Goal: Task Accomplishment & Management: Use online tool/utility

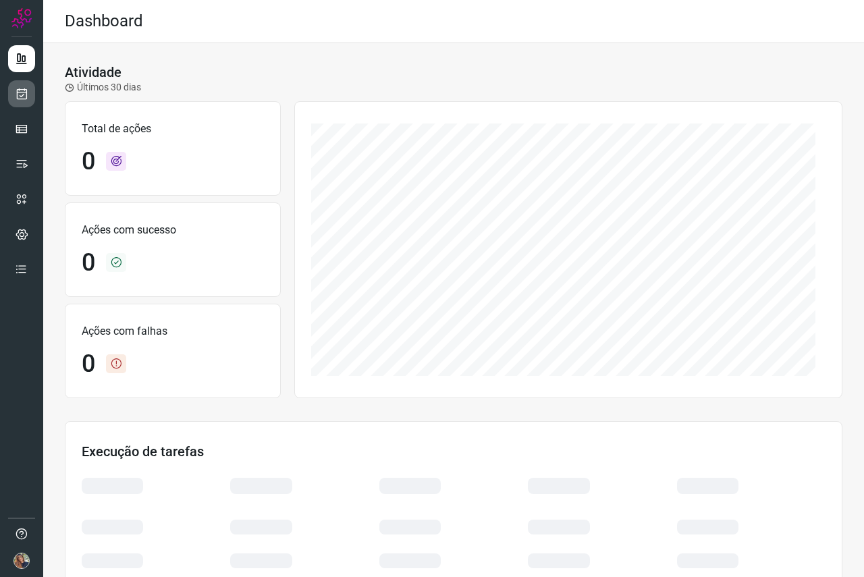
click at [21, 97] on icon at bounding box center [22, 94] width 14 height 14
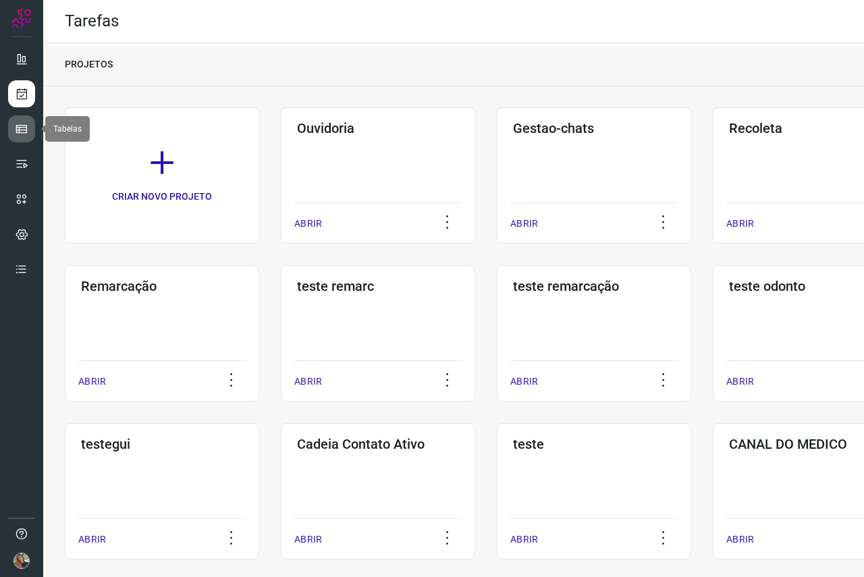
click at [20, 130] on icon at bounding box center [22, 129] width 14 height 14
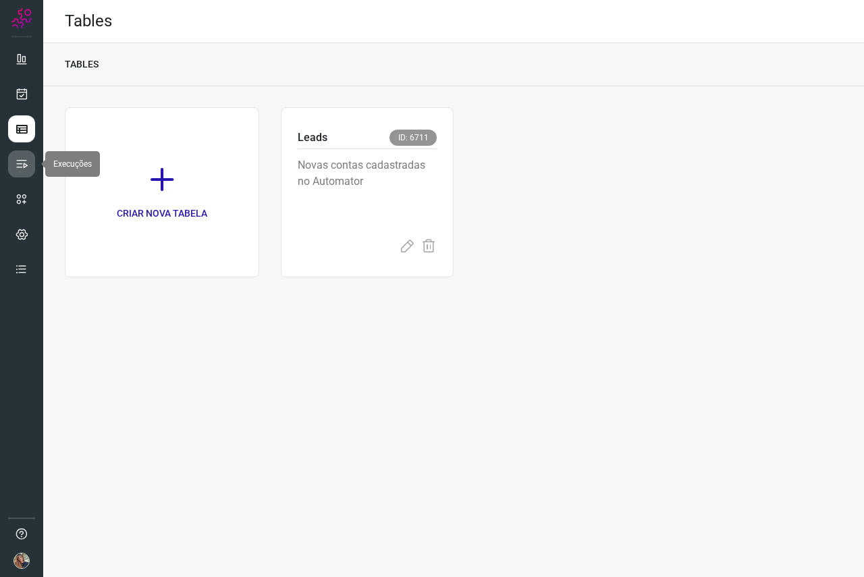
click at [16, 167] on icon at bounding box center [22, 164] width 14 height 14
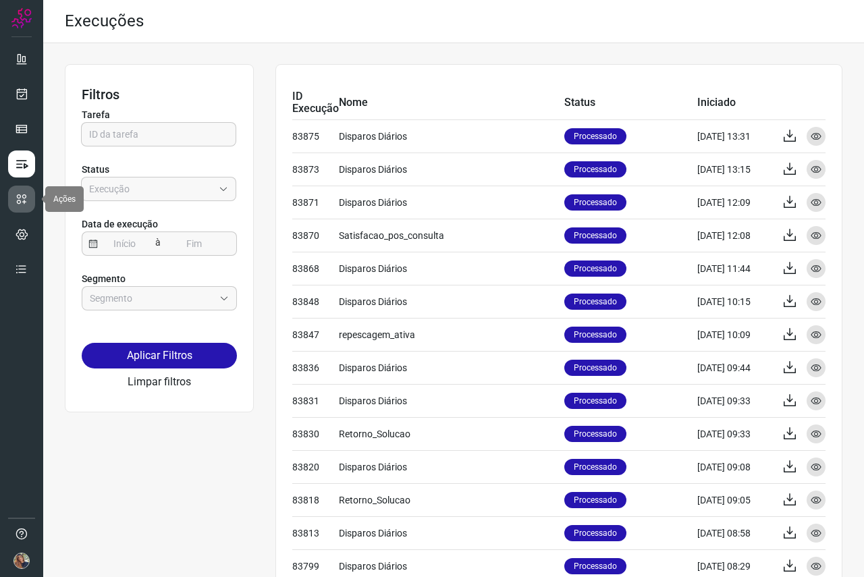
click at [20, 198] on icon at bounding box center [22, 199] width 14 height 14
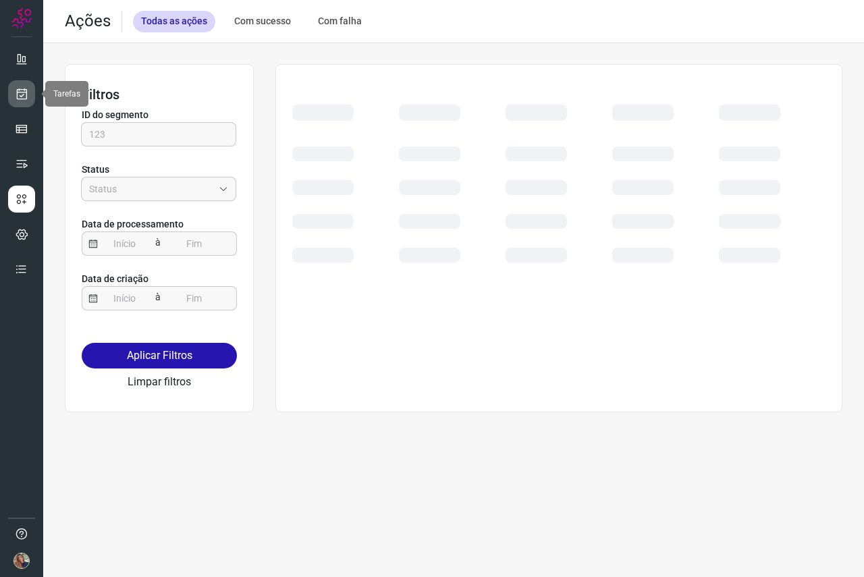
click at [23, 90] on icon at bounding box center [22, 94] width 14 height 14
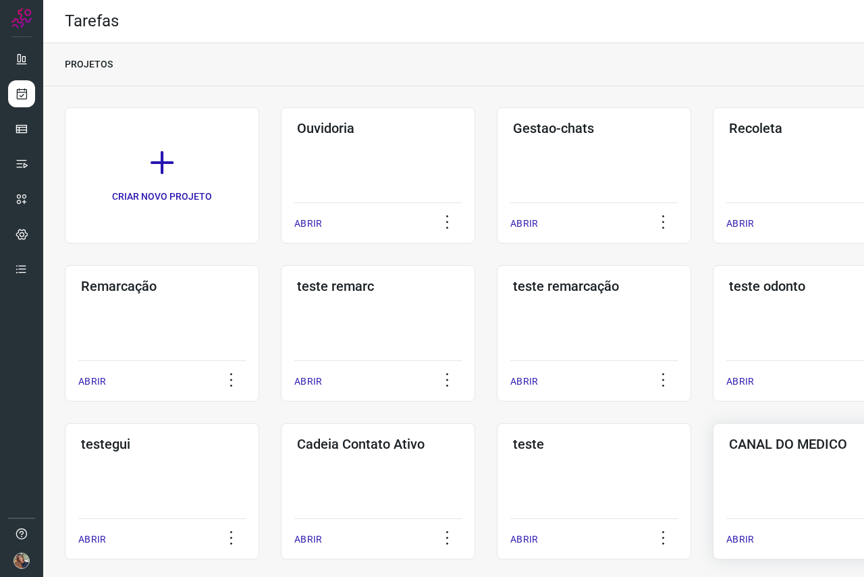
click at [734, 538] on p "ABRIR" at bounding box center [741, 540] width 28 height 14
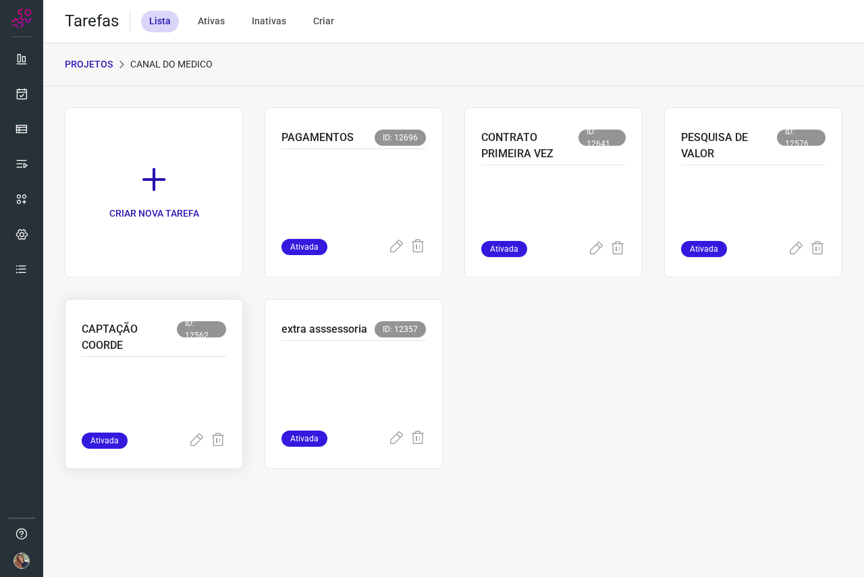
click at [93, 342] on p "CAPTAÇÃO COORDE" at bounding box center [129, 337] width 95 height 32
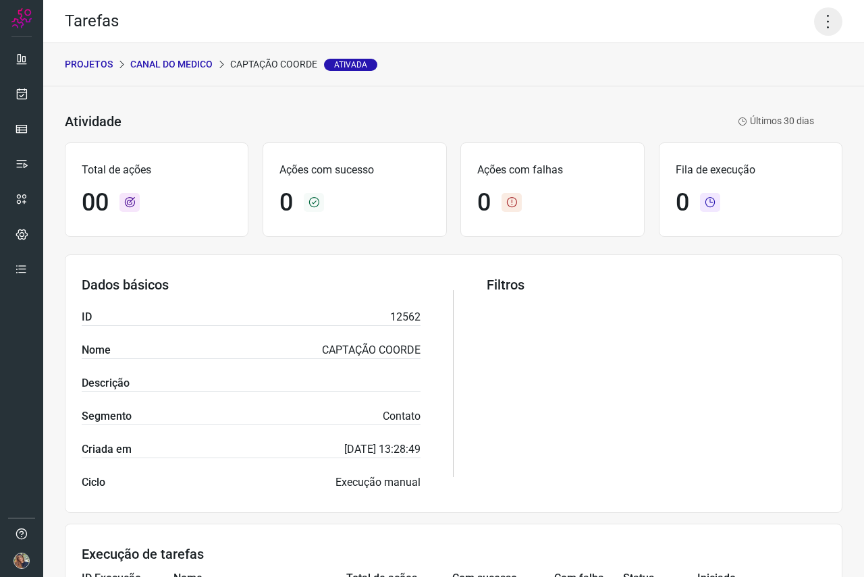
click at [814, 22] on icon at bounding box center [828, 21] width 28 height 28
click at [778, 94] on li "Executar" at bounding box center [770, 89] width 123 height 22
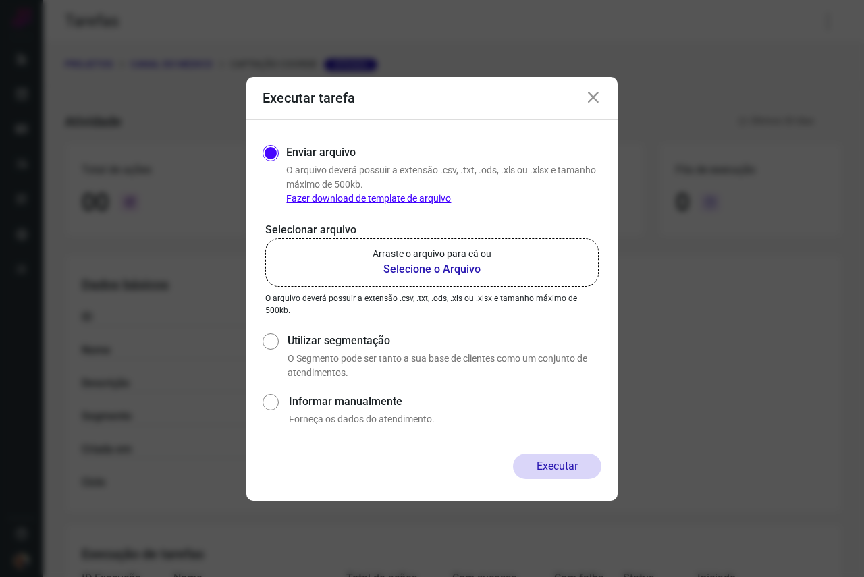
click at [396, 194] on link "Fazer download de template de arquivo" at bounding box center [368, 198] width 165 height 11
click at [421, 259] on p "Arraste o arquivo para cá ou" at bounding box center [432, 254] width 119 height 14
click at [0, 0] on input "Arraste o arquivo para cá ou Selecione o Arquivo" at bounding box center [0, 0] width 0 height 0
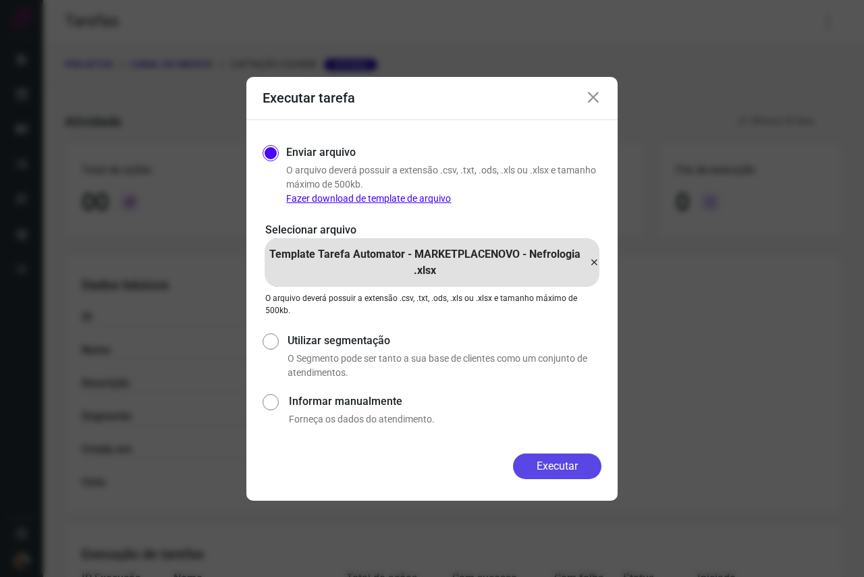
click at [562, 471] on button "Executar" at bounding box center [557, 467] width 88 height 26
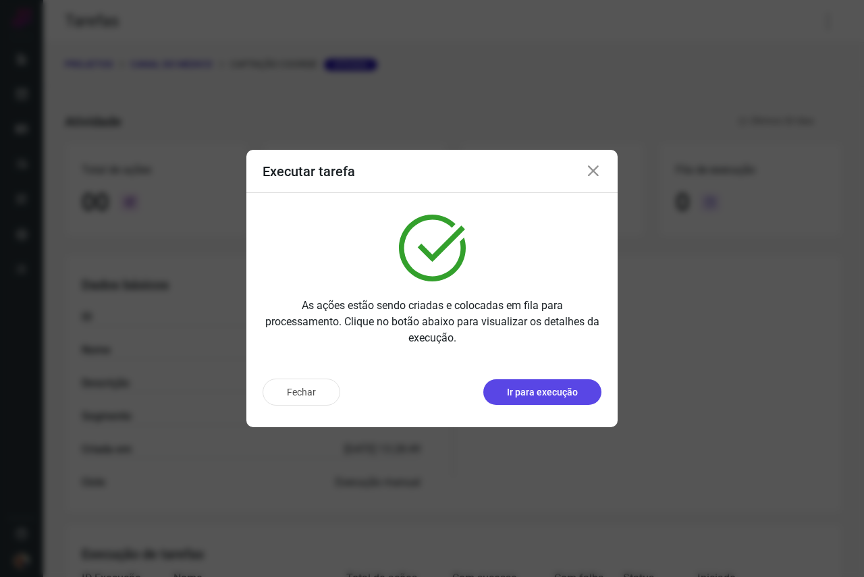
click at [541, 386] on p "Ir para execução" at bounding box center [542, 393] width 71 height 14
